Goal: Task Accomplishment & Management: Manage account settings

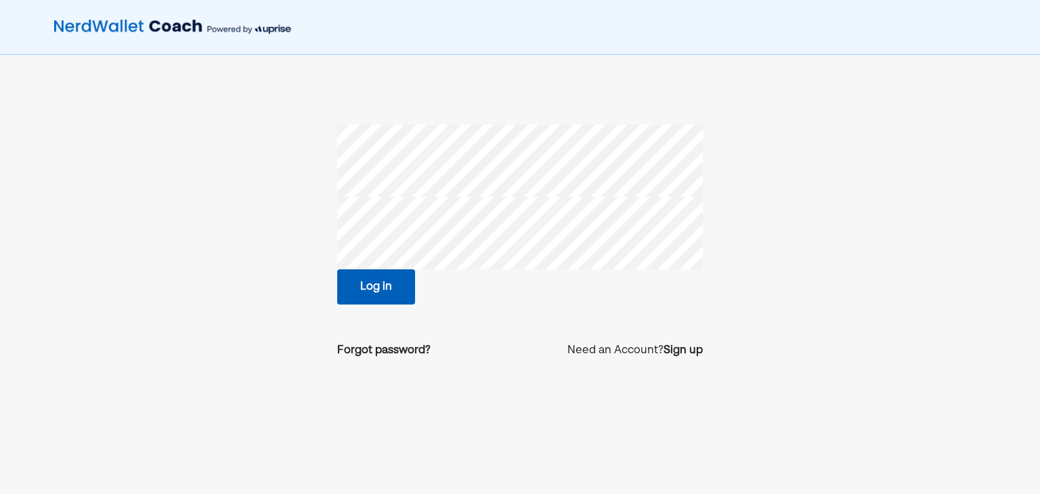
click at [368, 293] on button "Log in" at bounding box center [376, 287] width 78 height 35
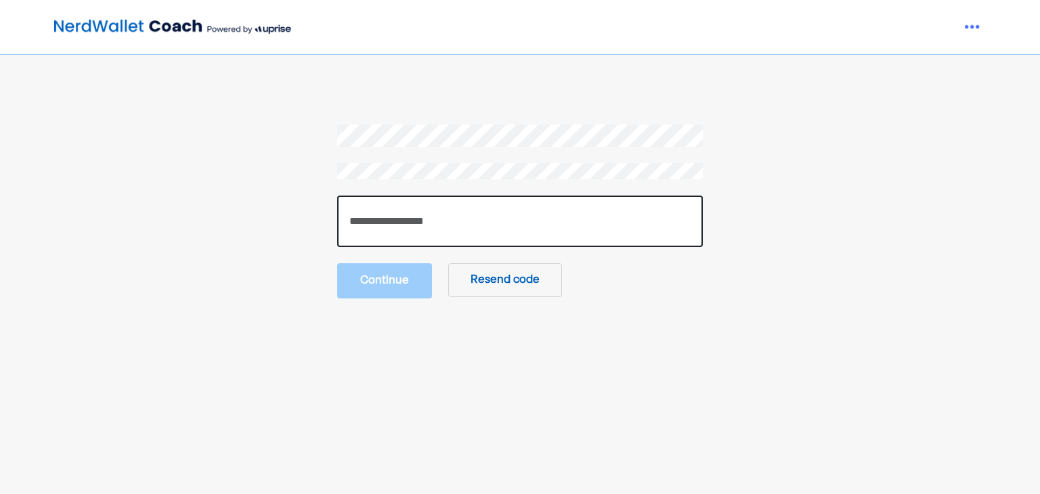
click at [621, 209] on input "number" at bounding box center [520, 221] width 366 height 51
click at [499, 212] on input "number" at bounding box center [520, 221] width 366 height 51
paste input "******"
type input "******"
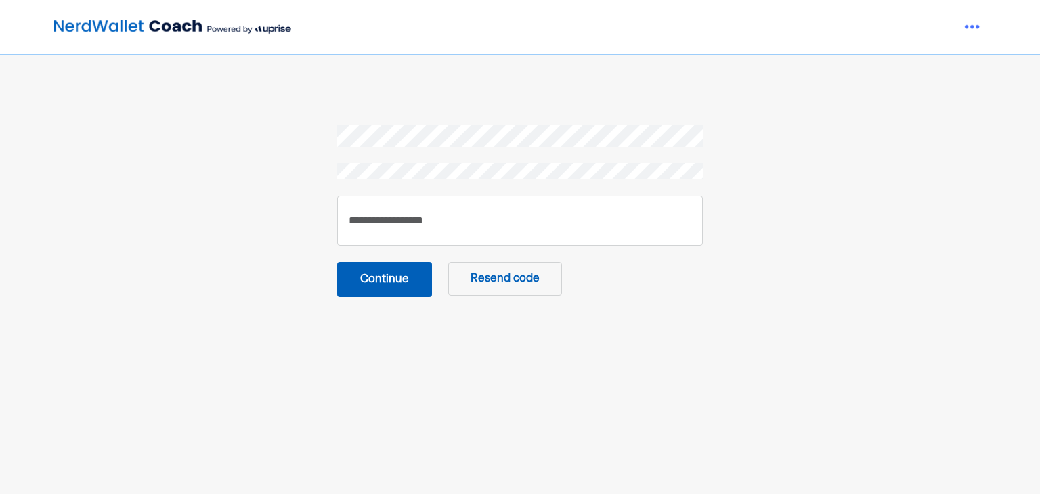
click at [404, 274] on button "Continue" at bounding box center [384, 279] width 95 height 35
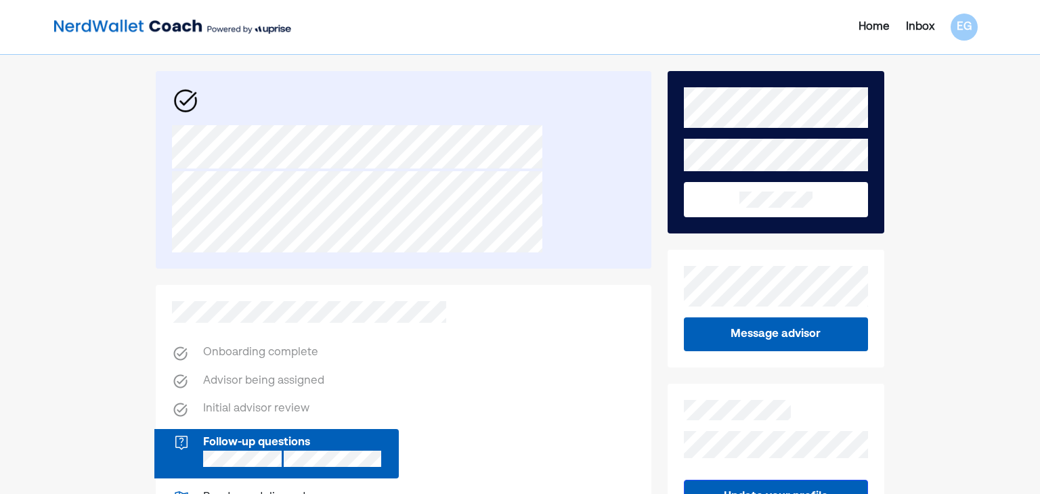
click at [927, 26] on div "Inbox" at bounding box center [920, 27] width 28 height 16
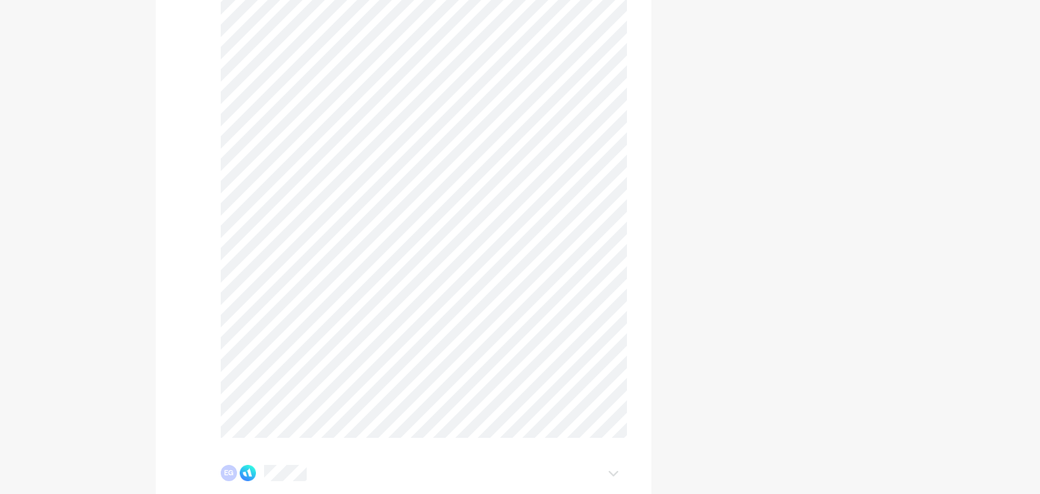
scroll to position [1217, 0]
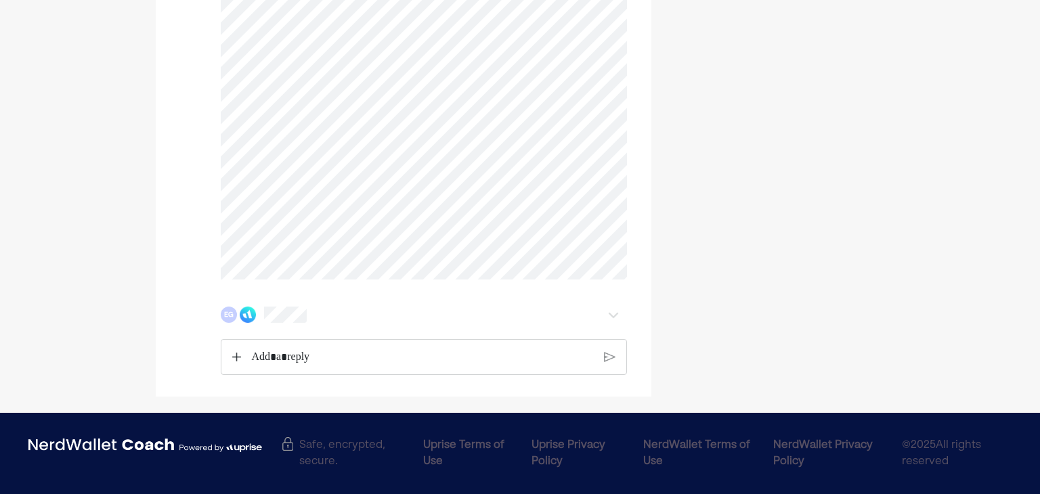
click at [615, 315] on img at bounding box center [614, 315] width 16 height 16
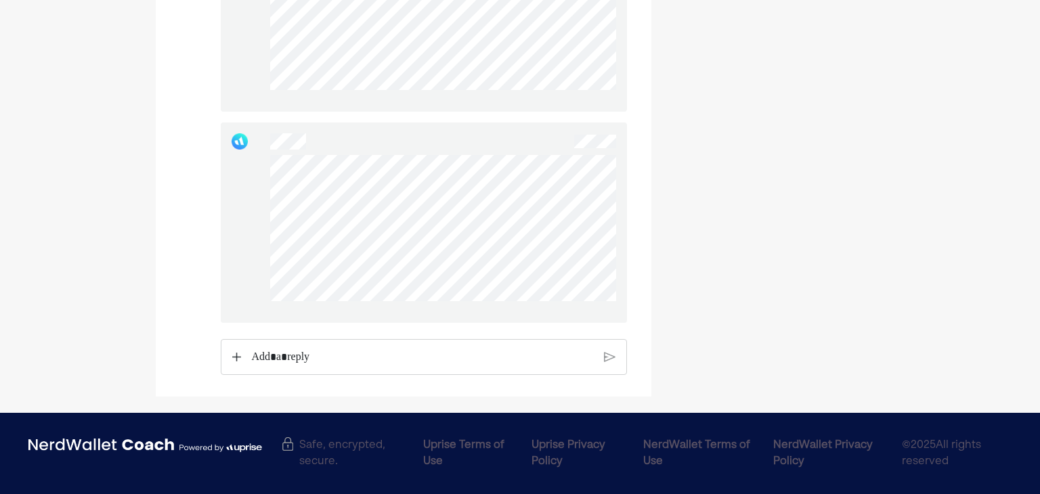
scroll to position [3231, 0]
click at [492, 352] on p "Rich Text Editor. Editing area: main" at bounding box center [423, 358] width 342 height 18
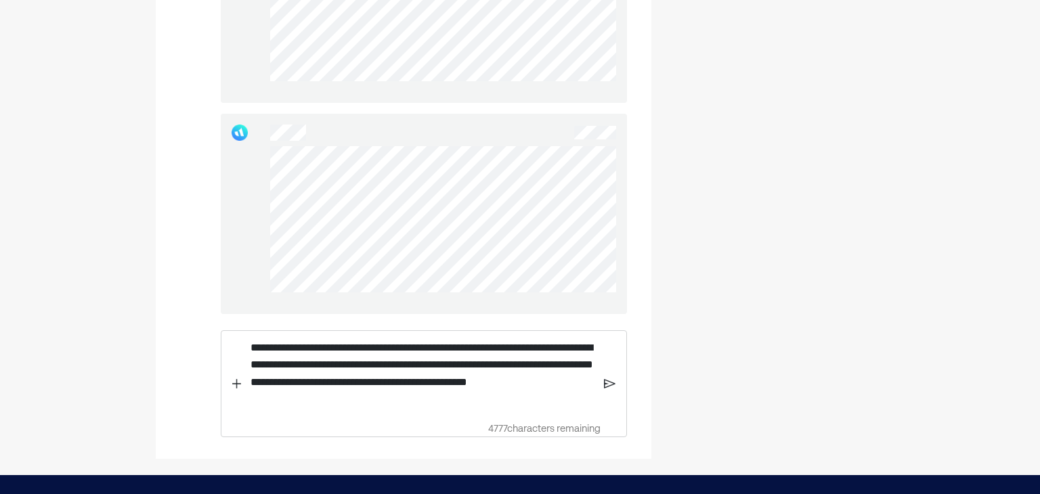
click at [609, 390] on img at bounding box center [610, 384] width 12 height 12
